Goal: Navigation & Orientation: Understand site structure

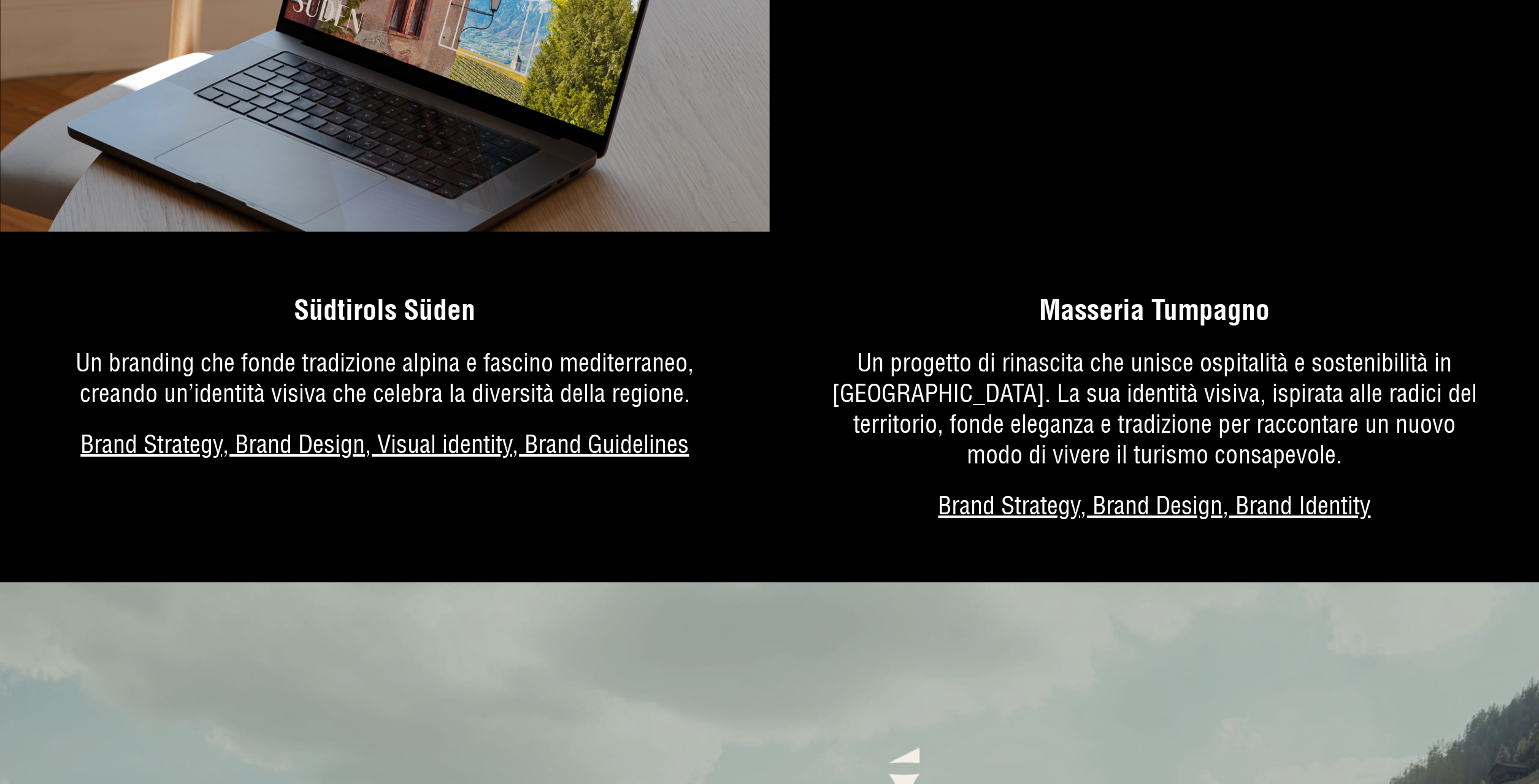
scroll to position [3698, 0]
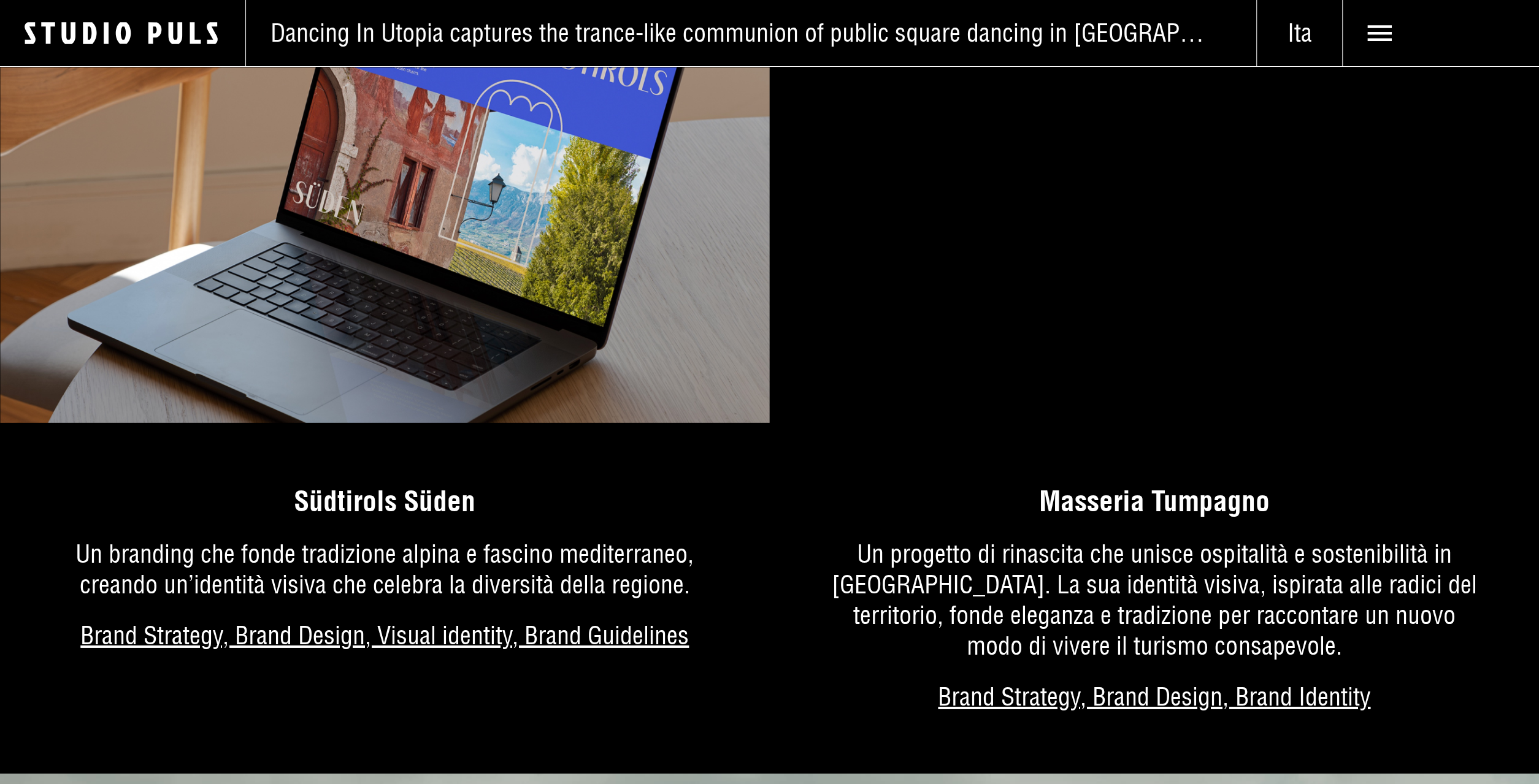
click at [1155, 506] on link "Di più sul progetto" at bounding box center [1154, 614] width 770 height 321
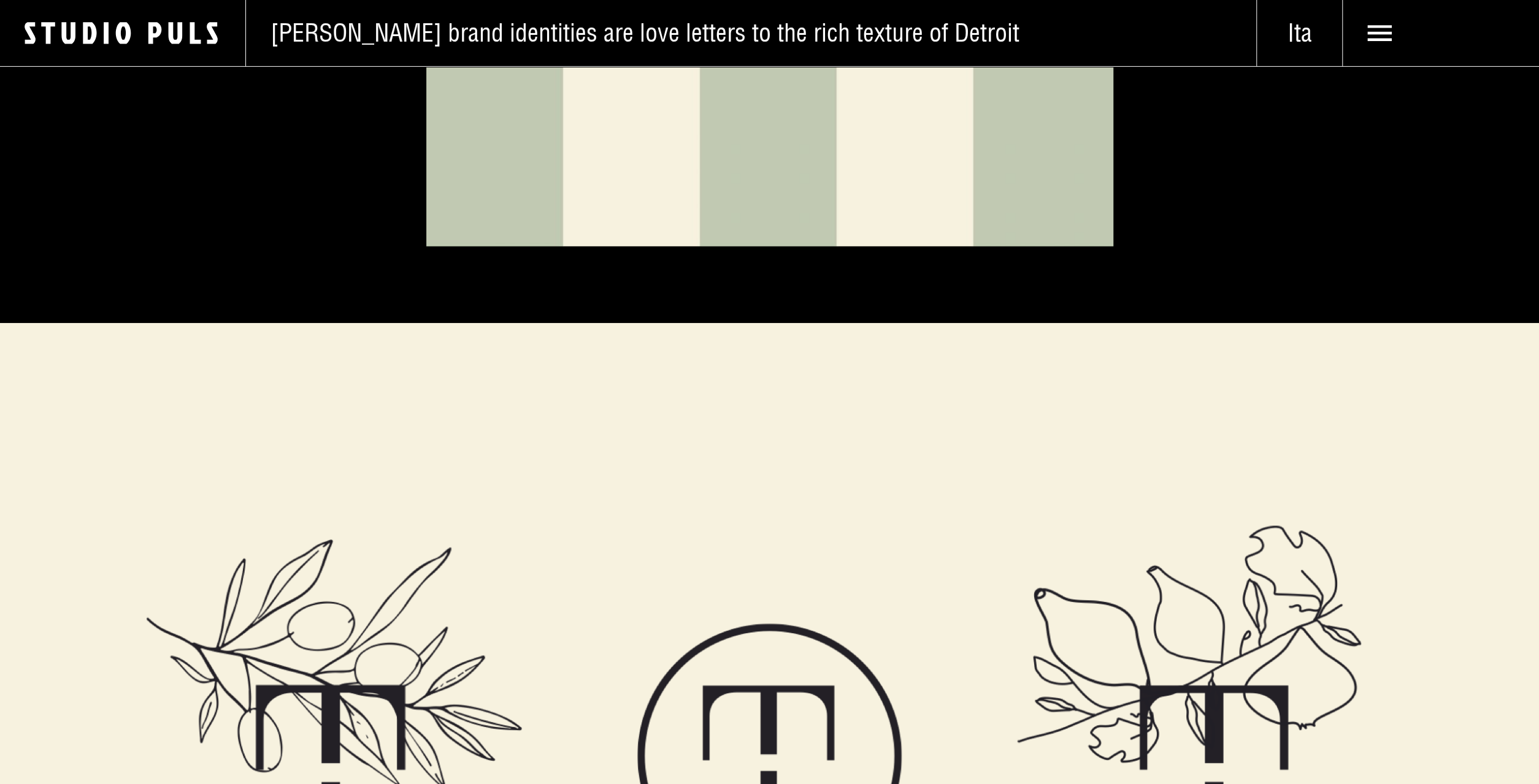
scroll to position [4054, 0]
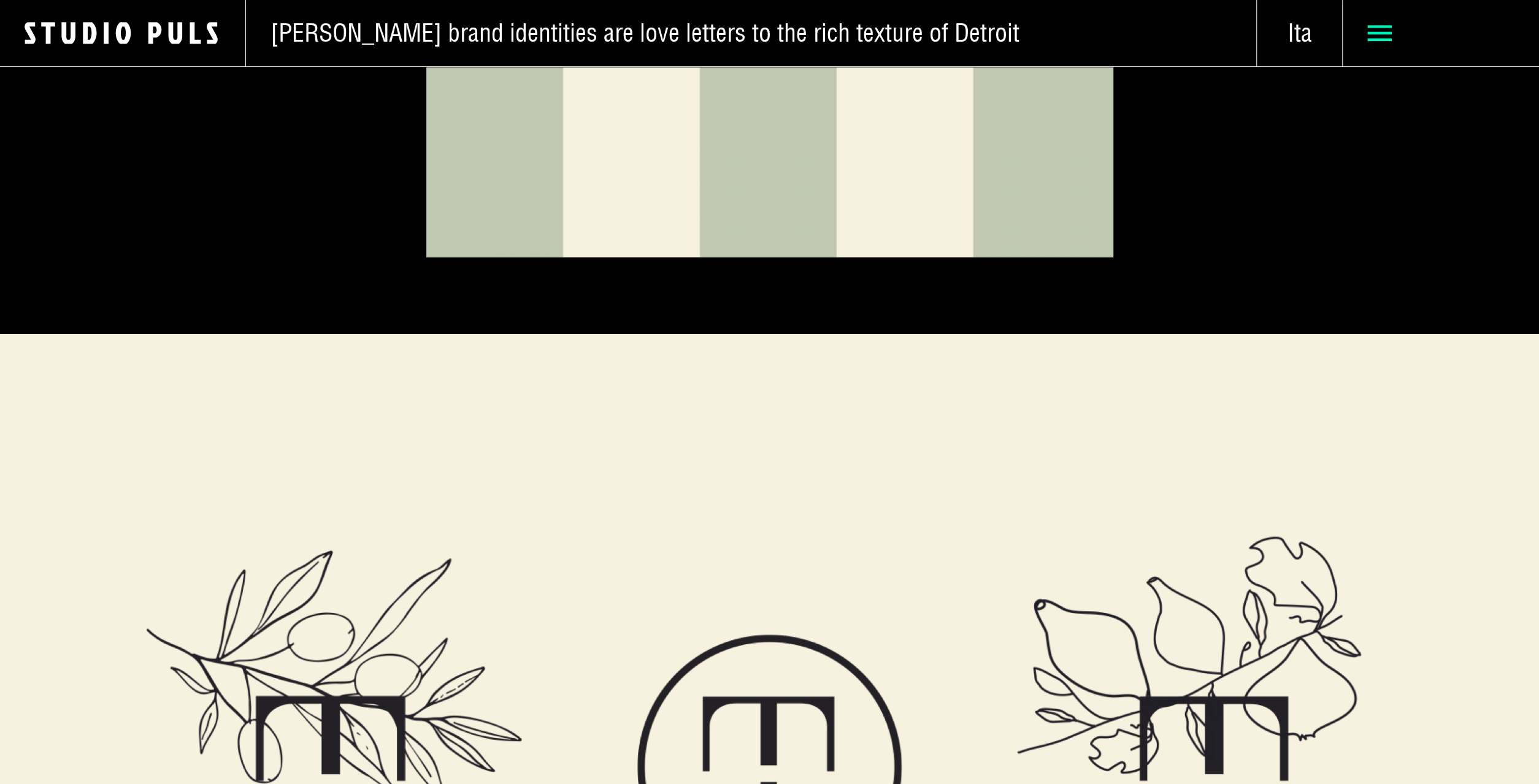
click at [1371, 46] on span at bounding box center [1440, 33] width 196 height 66
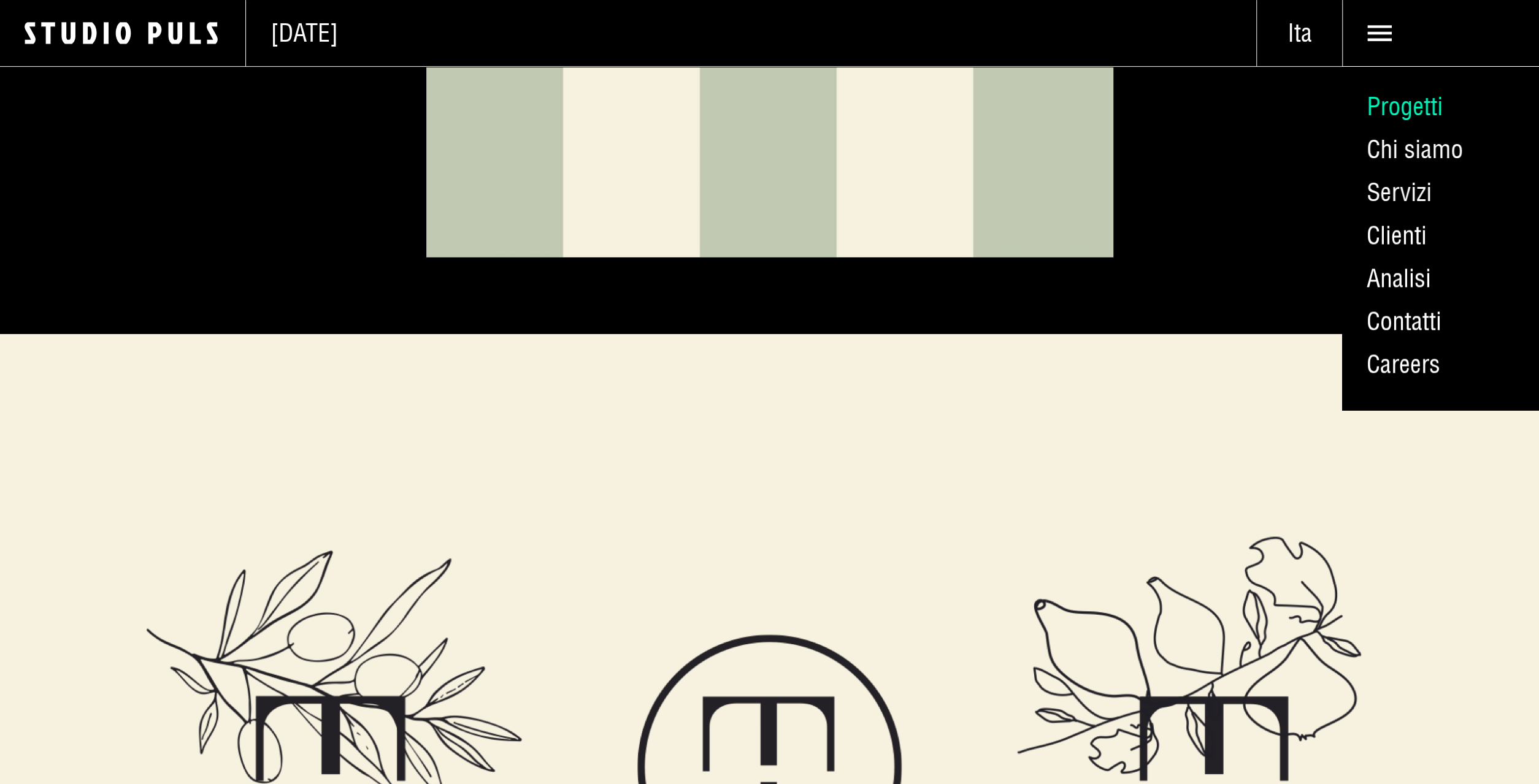
click at [1407, 116] on link "Progetti" at bounding box center [1440, 106] width 197 height 43
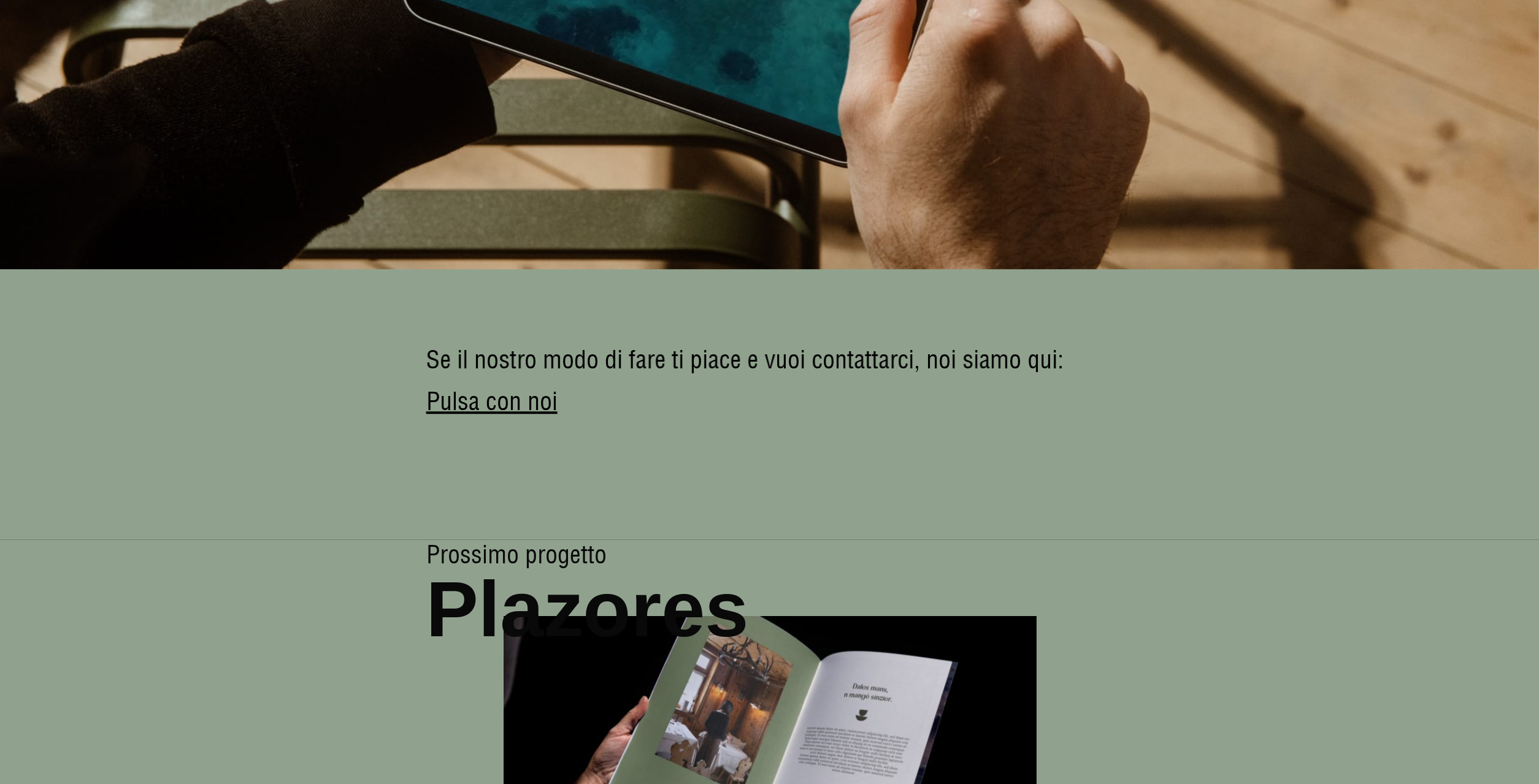
scroll to position [10014, 0]
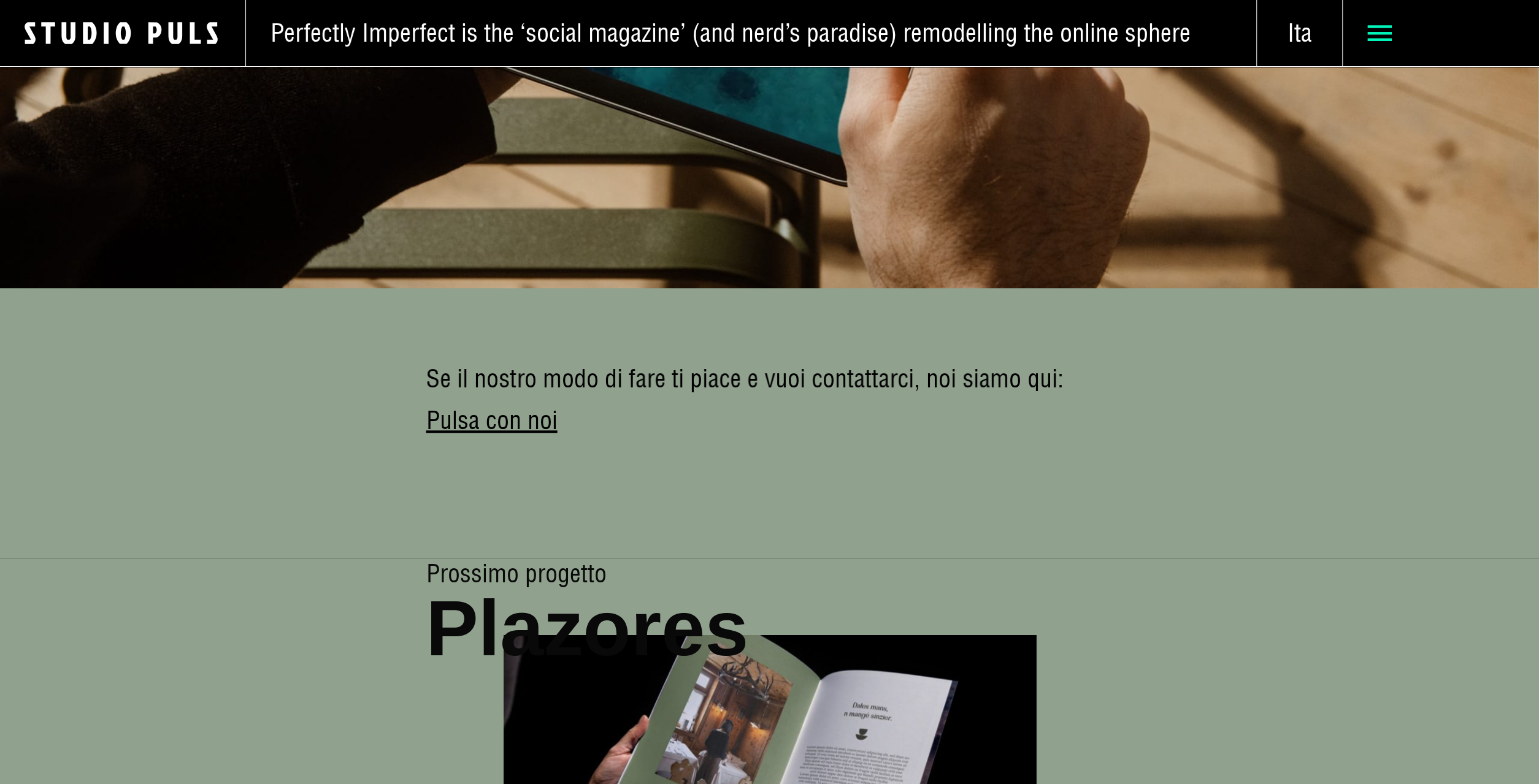
click at [1373, 43] on icon at bounding box center [1379, 33] width 25 height 25
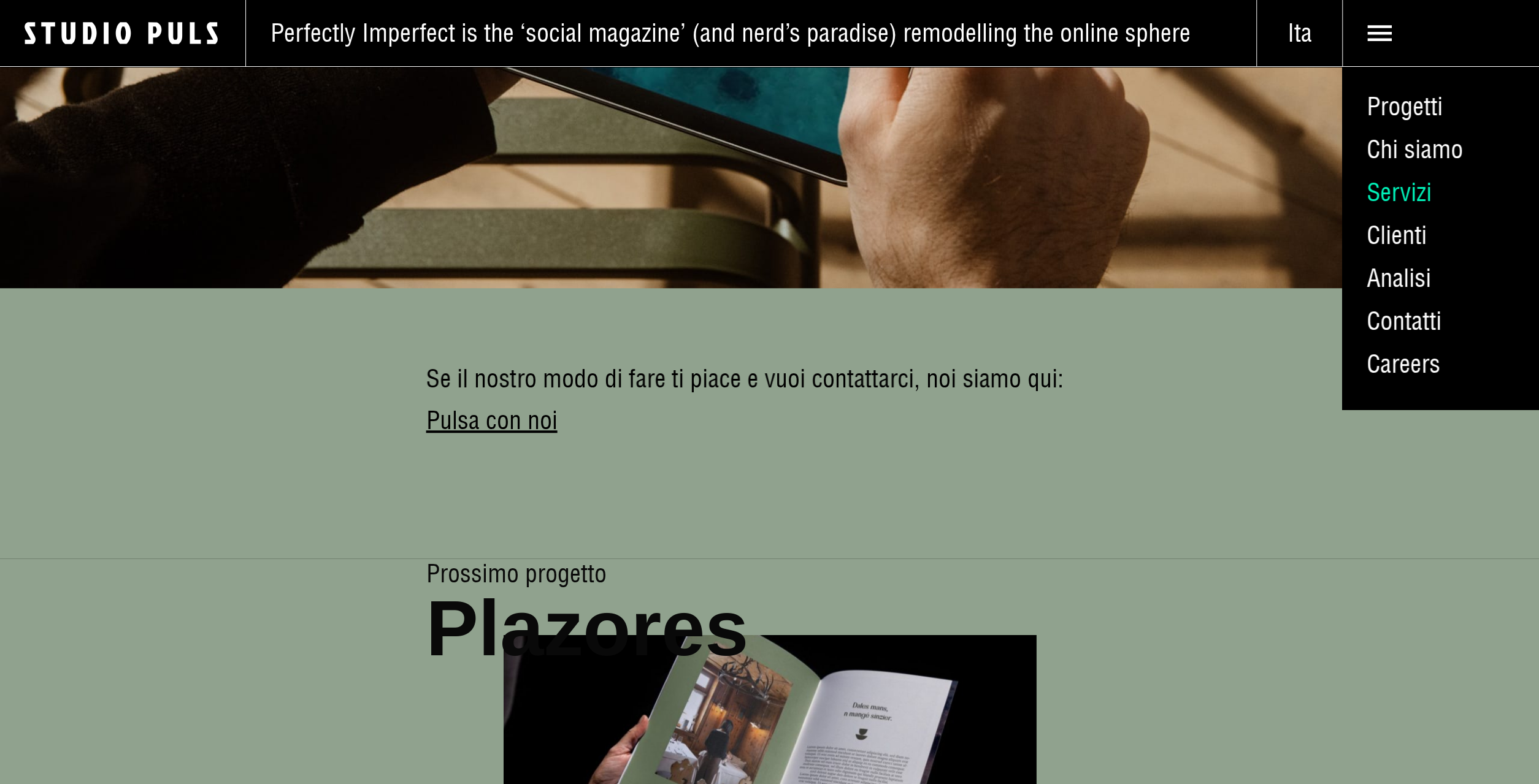
click at [1405, 188] on link "Servizi" at bounding box center [1440, 192] width 197 height 43
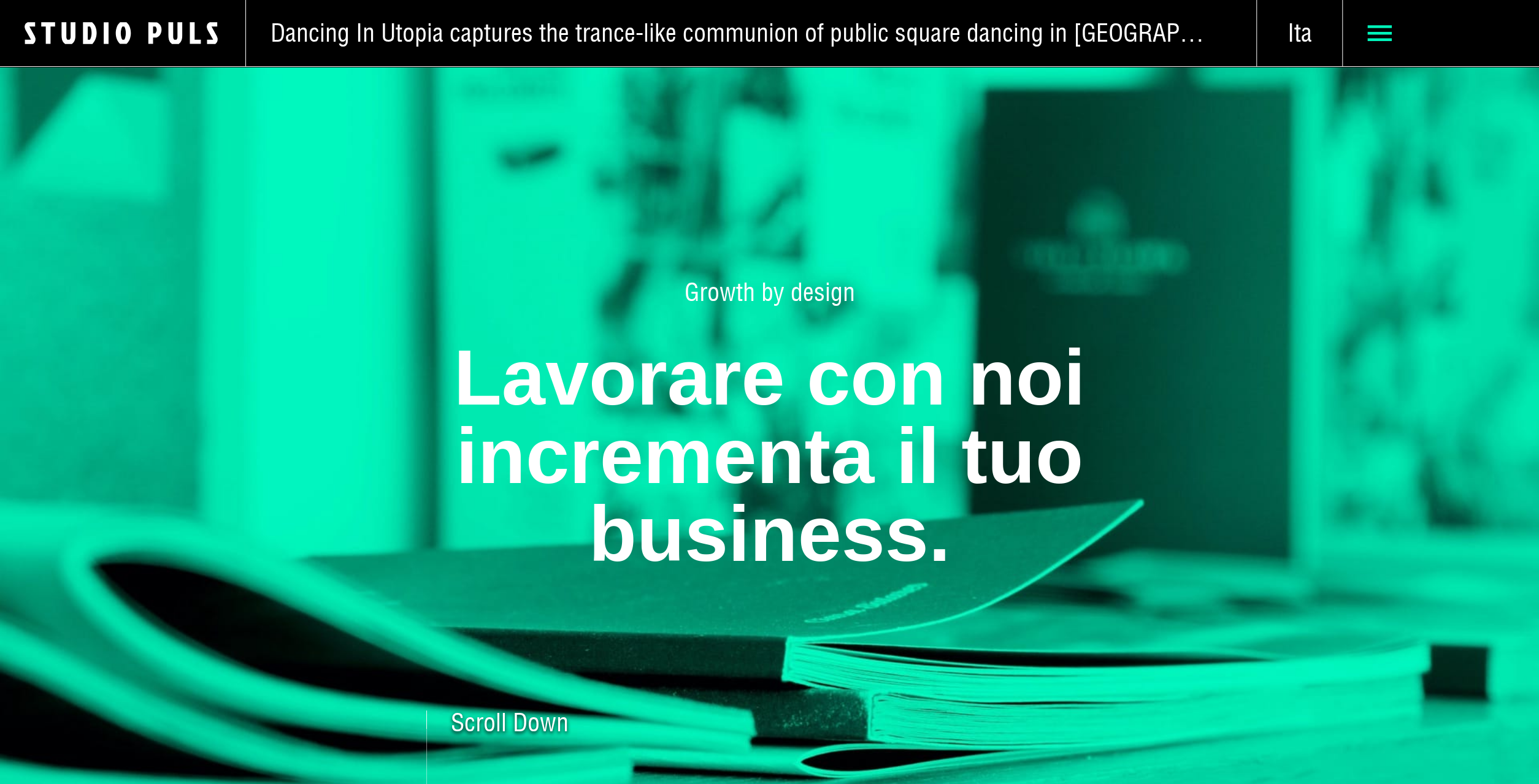
click at [1389, 38] on use at bounding box center [1379, 33] width 25 height 16
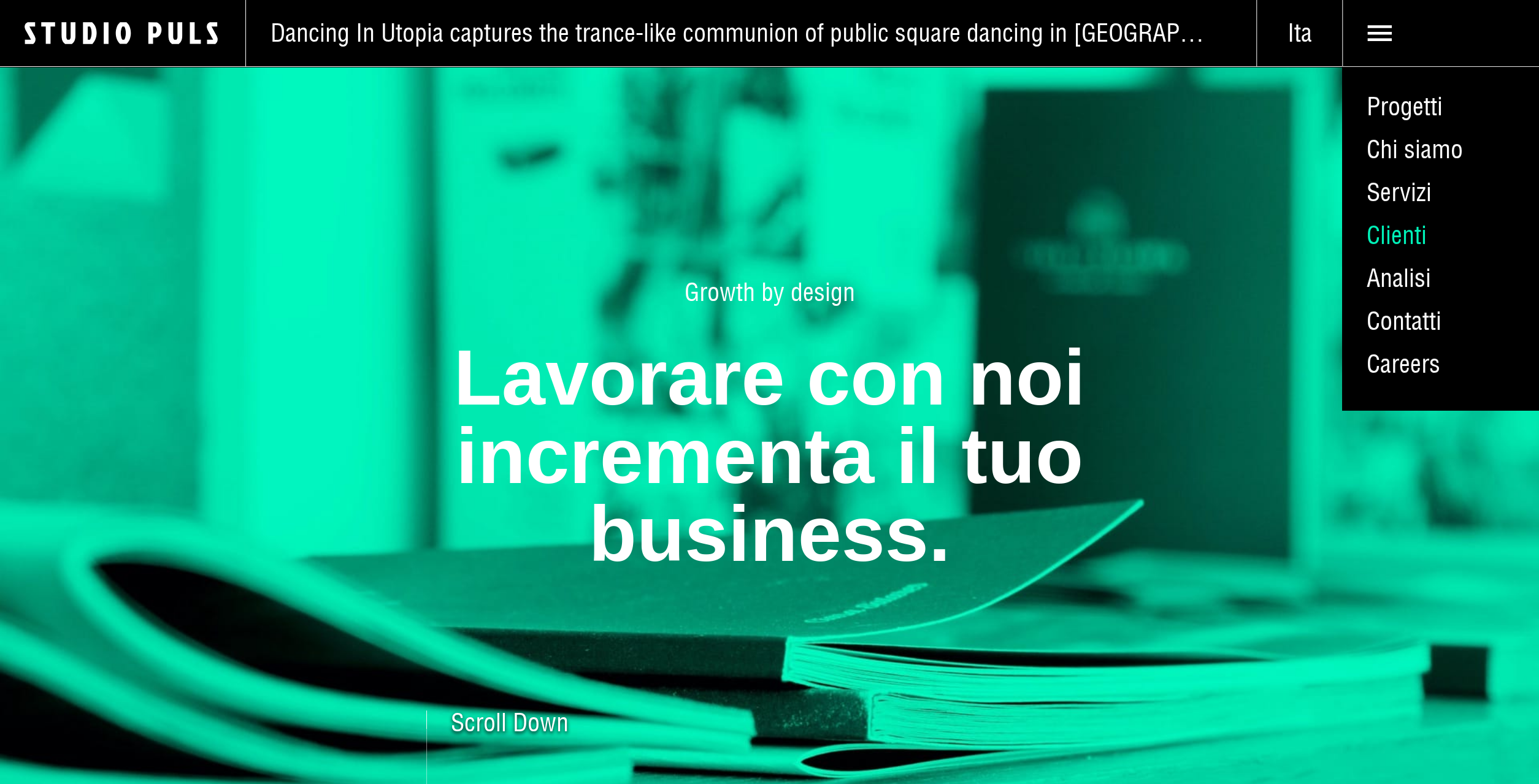
click at [1405, 225] on link "Clienti" at bounding box center [1440, 235] width 197 height 43
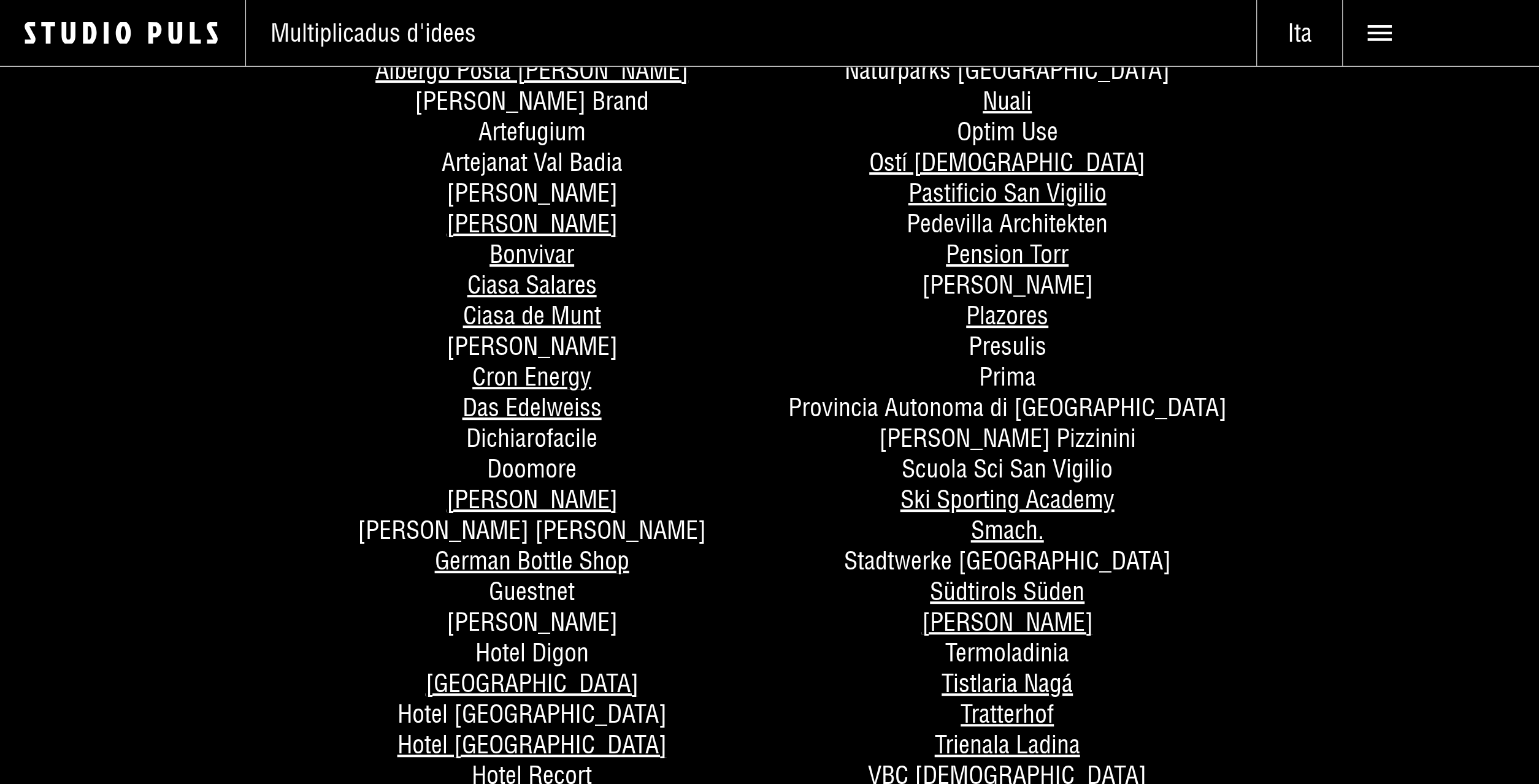
scroll to position [382, 0]
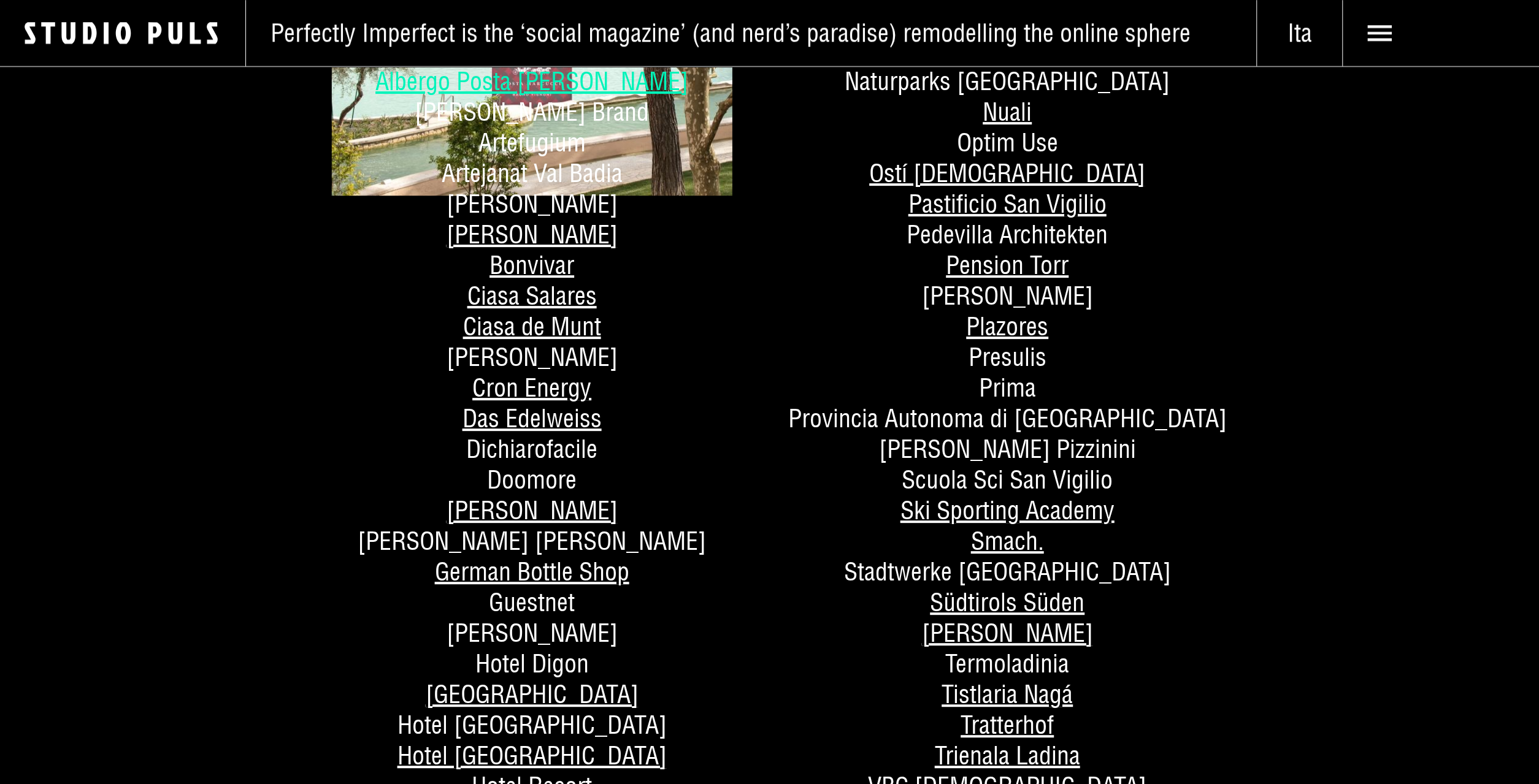
click at [598, 85] on link "Albergo Posta [PERSON_NAME]" at bounding box center [531, 81] width 313 height 31
